Goal: Information Seeking & Learning: Learn about a topic

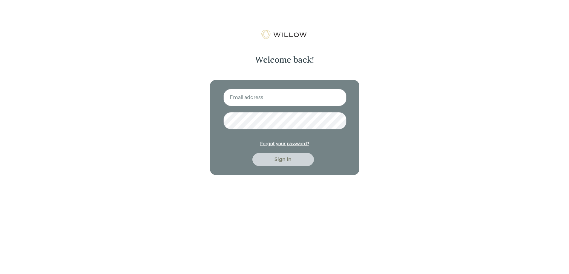
click at [265, 106] on input at bounding box center [284, 97] width 123 height 17
type input "[EMAIL_ADDRESS][DOMAIN_NAME]"
click at [252, 153] on button "Sign in" at bounding box center [283, 159] width 62 height 13
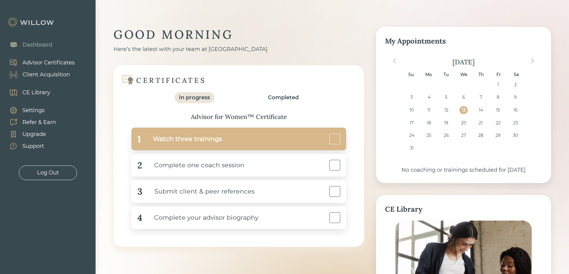
click at [270, 140] on div "1 Watch three trainings" at bounding box center [238, 139] width 215 height 23
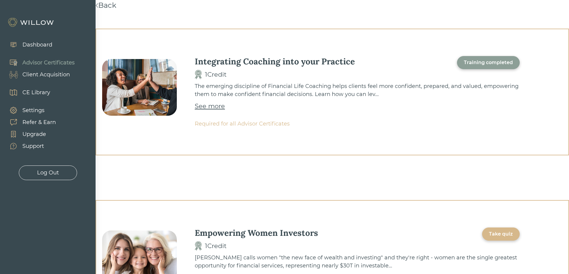
click at [498, 236] on div "Take quiz" at bounding box center [501, 234] width 24 height 7
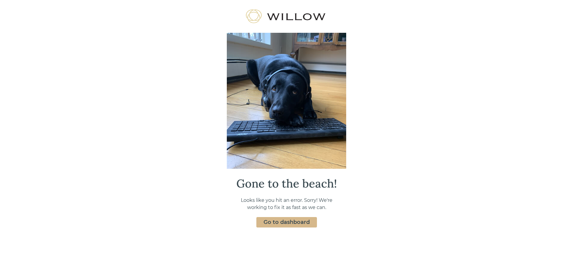
click at [273, 224] on link "Go to dashboard" at bounding box center [287, 222] width 46 height 7
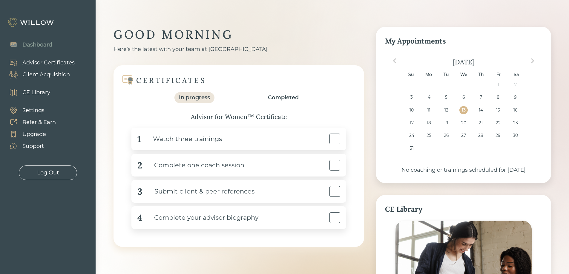
click at [278, 97] on div "Completed" at bounding box center [283, 98] width 31 height 8
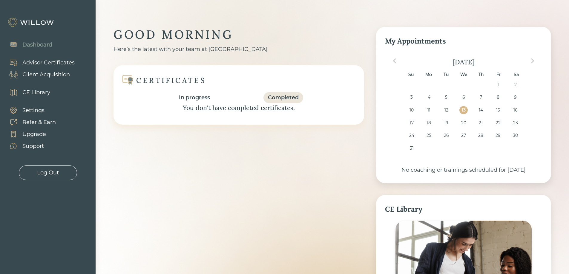
click at [189, 98] on div "In progress" at bounding box center [194, 98] width 31 height 8
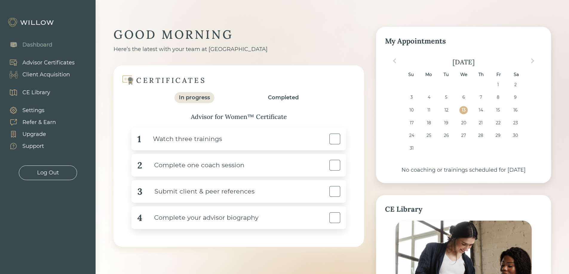
click at [33, 23] on img at bounding box center [31, 23] width 48 height 10
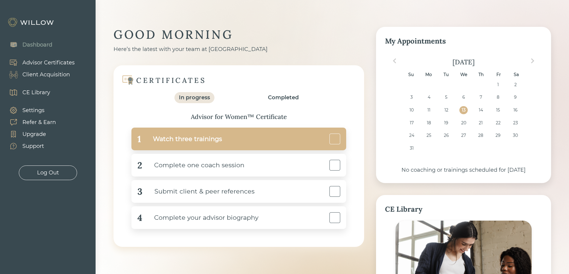
click at [333, 138] on div at bounding box center [334, 139] width 11 height 11
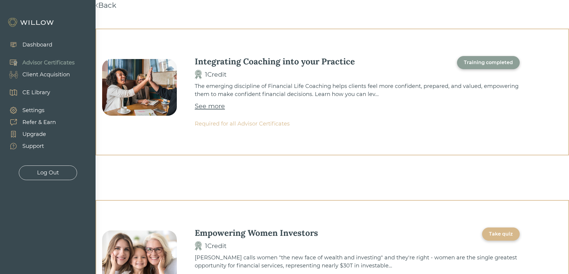
drag, startPoint x: 508, startPoint y: 237, endPoint x: 547, endPoint y: 219, distance: 43.3
click at [508, 237] on div "Take quiz" at bounding box center [501, 234] width 24 height 7
